Goal: Task Accomplishment & Management: Complete application form

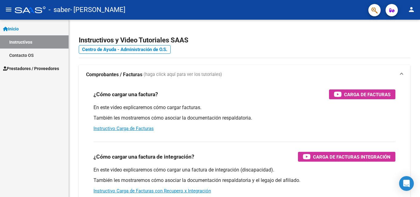
click at [40, 63] on link "Prestadores / Proveedores" at bounding box center [34, 68] width 69 height 13
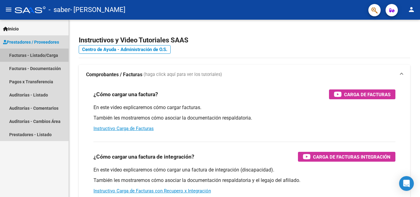
click at [46, 58] on link "Facturas - Listado/Carga" at bounding box center [34, 55] width 69 height 13
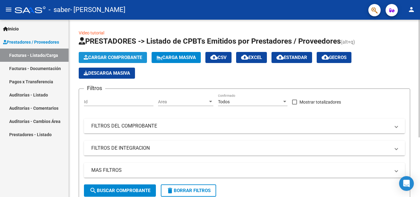
click at [125, 55] on span "Cargar Comprobante" at bounding box center [113, 58] width 58 height 6
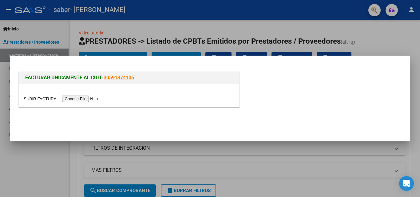
click at [89, 98] on input "file" at bounding box center [63, 99] width 78 height 6
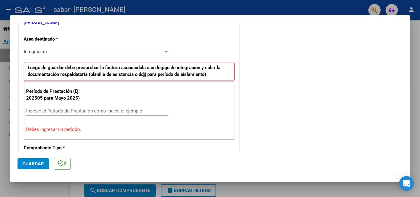
scroll to position [139, 0]
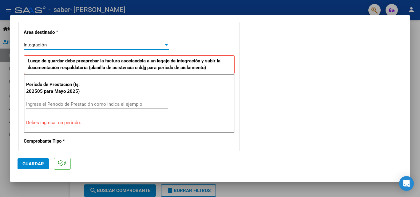
click at [138, 45] on div "Integración" at bounding box center [94, 45] width 140 height 6
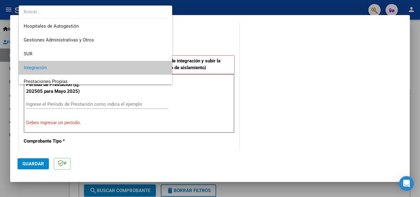
scroll to position [23, 0]
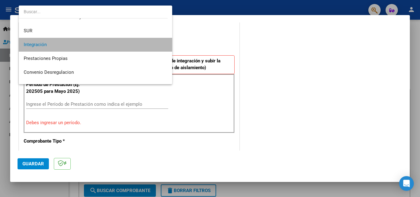
click at [138, 45] on span "Integración" at bounding box center [96, 45] width 144 height 14
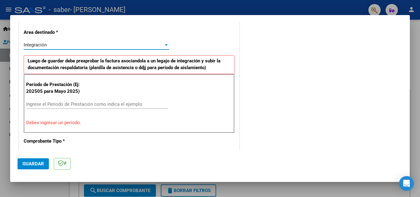
click at [138, 45] on div "Integración" at bounding box center [94, 45] width 140 height 6
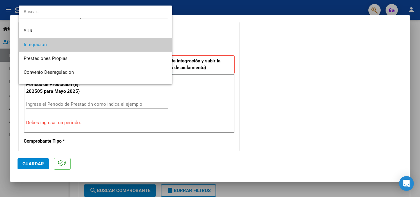
click at [296, 62] on div at bounding box center [210, 98] width 420 height 197
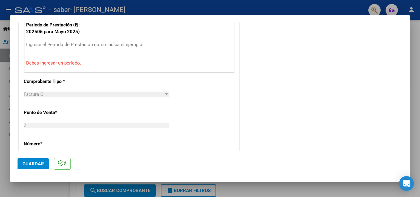
scroll to position [200, 0]
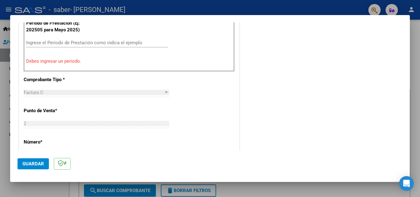
click at [114, 84] on div "CUIT * 27-40133104-8 Ingresar CUIT ANALISIS PRESTADOR [PERSON_NAME] [PERSON_NAM…" at bounding box center [129, 138] width 220 height 479
click at [114, 86] on div "CUIT * 27-40133104-8 Ingresar CUIT ANALISIS PRESTADOR [PERSON_NAME] [PERSON_NAM…" at bounding box center [129, 138] width 220 height 479
click at [115, 90] on div "Factura C" at bounding box center [94, 93] width 140 height 6
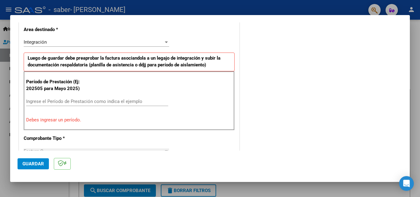
scroll to position [139, 0]
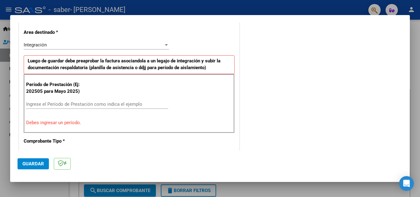
click at [71, 98] on div "Período de Prestación (Ej: 202505 para [DATE]) Ingrese el Período de Prestación…" at bounding box center [129, 103] width 211 height 59
click at [71, 102] on input "Ingrese el Período de Prestación como indica el ejemplo" at bounding box center [97, 104] width 142 height 6
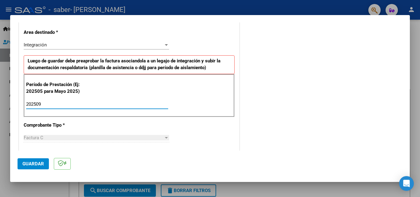
type input "202509"
click at [86, 111] on div "202509 Ingrese el Período de Prestación como indica el ejemplo" at bounding box center [97, 107] width 142 height 15
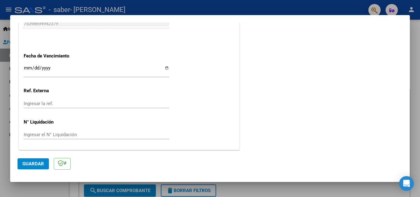
scroll to position [413, 0]
click at [56, 134] on input "Ingresar el N° Liquidación" at bounding box center [96, 134] width 145 height 6
type input "98964"
type input "98964.88"
click at [38, 165] on span "Guardar" at bounding box center [33, 164] width 22 height 6
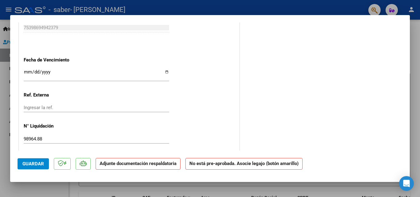
scroll to position [406, 0]
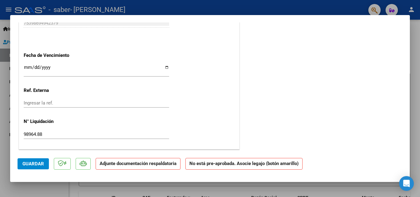
click at [152, 165] on strong "Adjunte documentación respaldatoria" at bounding box center [138, 164] width 77 height 6
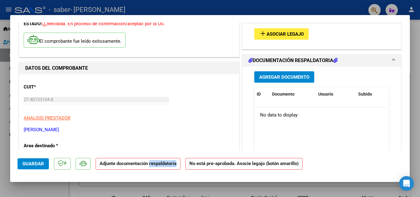
scroll to position [0, 0]
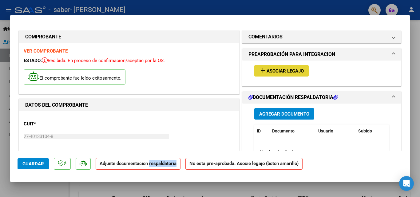
click at [280, 72] on span "Asociar Legajo" at bounding box center [285, 71] width 37 height 6
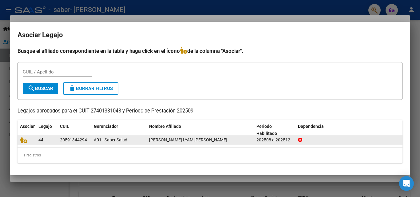
click at [44, 137] on div "44" at bounding box center [46, 140] width 17 height 7
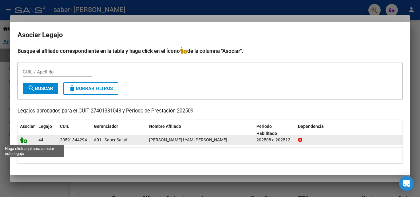
click at [26, 138] on icon at bounding box center [23, 140] width 7 height 7
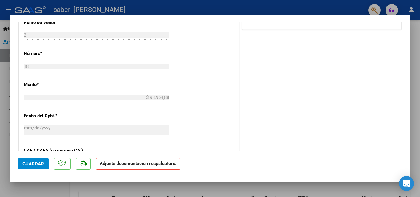
scroll to position [307, 0]
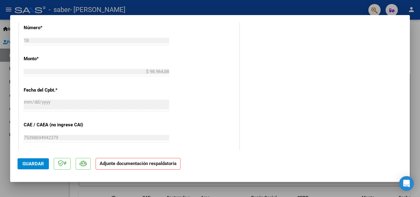
click at [134, 167] on p "Adjunte documentación respaldatoria" at bounding box center [138, 164] width 85 height 12
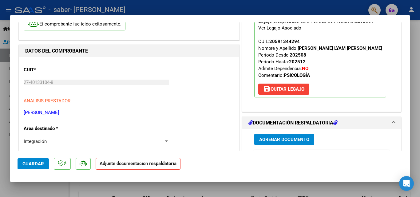
scroll to position [61, 0]
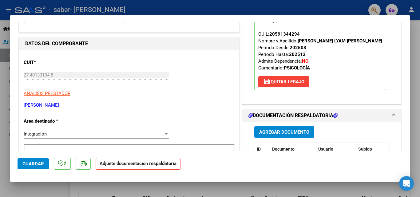
click at [110, 163] on strong "Adjunte documentación respaldatoria" at bounding box center [138, 164] width 77 height 6
drag, startPoint x: 417, startPoint y: 16, endPoint x: 413, endPoint y: 27, distance: 12.1
click at [416, 17] on div at bounding box center [210, 98] width 420 height 197
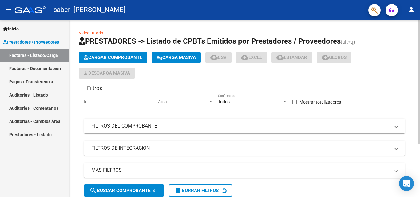
click at [412, 32] on div "Video tutorial PRESTADORES -> Listado de CPBTs Emitidos por Prestadores / Prove…" at bounding box center [244, 152] width 351 height 264
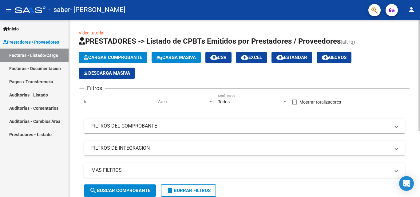
scroll to position [31, 0]
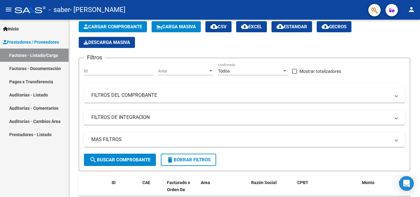
click at [36, 67] on link "Facturas - Documentación" at bounding box center [34, 68] width 69 height 13
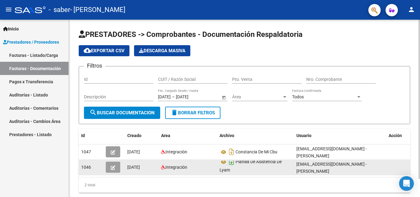
click at [235, 166] on icon "Descargar documento" at bounding box center [232, 162] width 8 height 10
click at [235, 166] on div "Planilla De Asistencia De Lyam" at bounding box center [256, 167] width 72 height 13
click at [53, 53] on link "Facturas - Listado/Carga" at bounding box center [34, 55] width 69 height 13
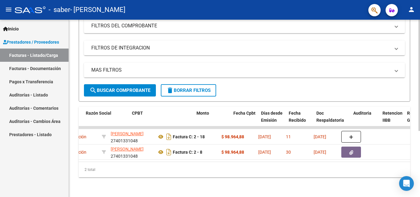
scroll to position [0, 206]
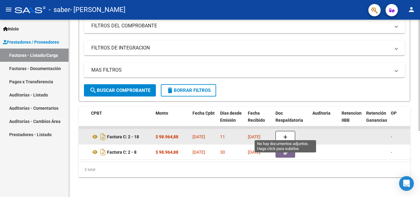
click at [281, 131] on button "button" at bounding box center [285, 137] width 20 height 12
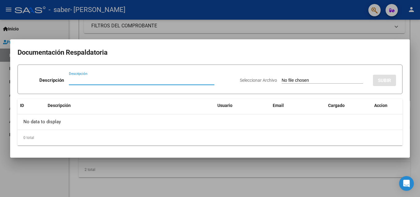
click at [282, 81] on input "Seleccionar Archivo" at bounding box center [322, 81] width 81 height 6
type input "C:\fakepath\planilla septiembre lyam.pdf"
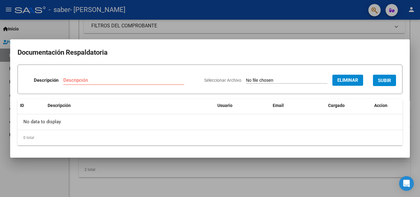
click at [137, 76] on div "Descripción" at bounding box center [123, 80] width 121 height 9
type input "planilla de asistencia"
click at [377, 76] on button "SUBIR" at bounding box center [384, 80] width 23 height 11
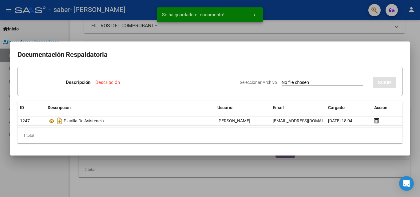
click at [417, 50] on div at bounding box center [210, 98] width 420 height 197
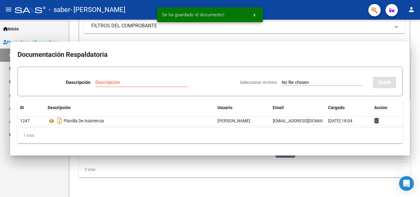
click at [417, 50] on div "Video tutorial PRESTADORES -> Listado de CPBTs Emitidos por Prestadores / Prove…" at bounding box center [244, 58] width 351 height 278
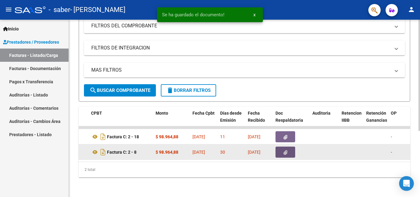
click at [282, 147] on button "button" at bounding box center [285, 152] width 20 height 11
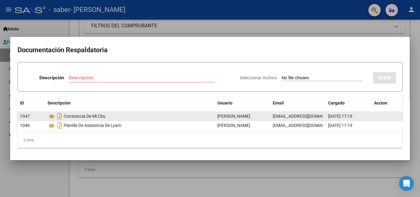
click at [97, 115] on div "Constancia De Mi Cbu" at bounding box center [130, 116] width 165 height 10
click at [48, 117] on icon at bounding box center [52, 116] width 8 height 7
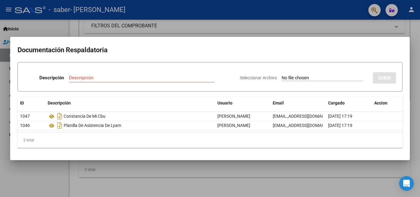
click at [410, 41] on div at bounding box center [210, 98] width 420 height 197
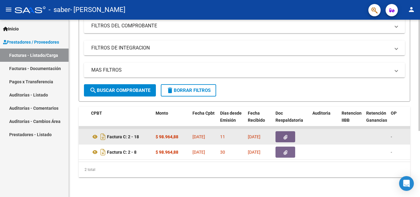
click at [289, 131] on button "button" at bounding box center [285, 136] width 20 height 11
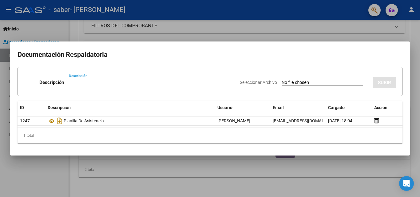
click at [295, 80] on input "Seleccionar Archivo" at bounding box center [322, 83] width 81 height 6
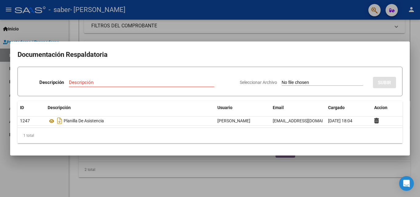
type input "C:\fakepath\27401331048-2-8-doc-respaldatoria20250908-05-19-32-20250908-05-19-3…"
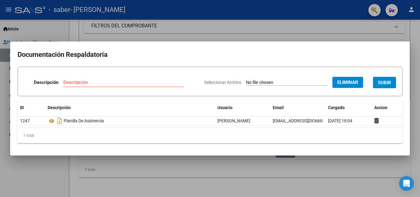
click at [100, 85] on input "Descripción" at bounding box center [123, 83] width 121 height 6
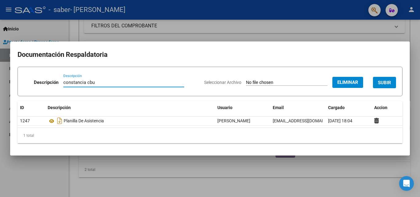
type input "constancia cbu"
click at [377, 78] on button "SUBIR" at bounding box center [384, 82] width 23 height 11
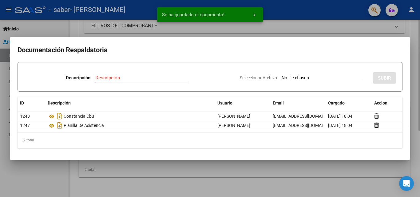
click at [420, 64] on div at bounding box center [210, 98] width 420 height 197
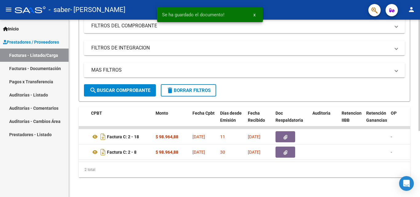
drag, startPoint x: 206, startPoint y: 164, endPoint x: 199, endPoint y: 164, distance: 7.4
click at [199, 164] on div "2 total" at bounding box center [244, 169] width 331 height 15
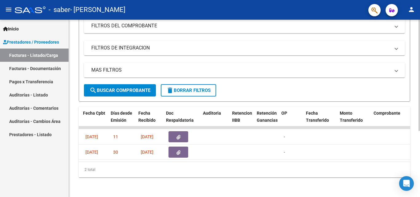
scroll to position [0, 317]
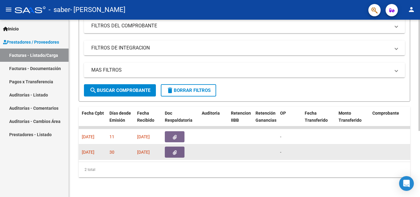
drag, startPoint x: 191, startPoint y: 160, endPoint x: 267, endPoint y: 150, distance: 76.2
click at [231, 151] on datatable-body-cell at bounding box center [240, 152] width 25 height 15
click at [257, 150] on div "875 A01 - Saber Salud Integración [PERSON_NAME] 27401331048 Factura C: 2 - 8 $ …" at bounding box center [410, 152] width 1296 height 15
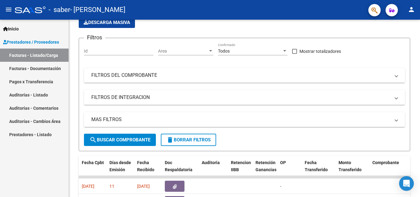
scroll to position [0, 0]
